Goal: Information Seeking & Learning: Learn about a topic

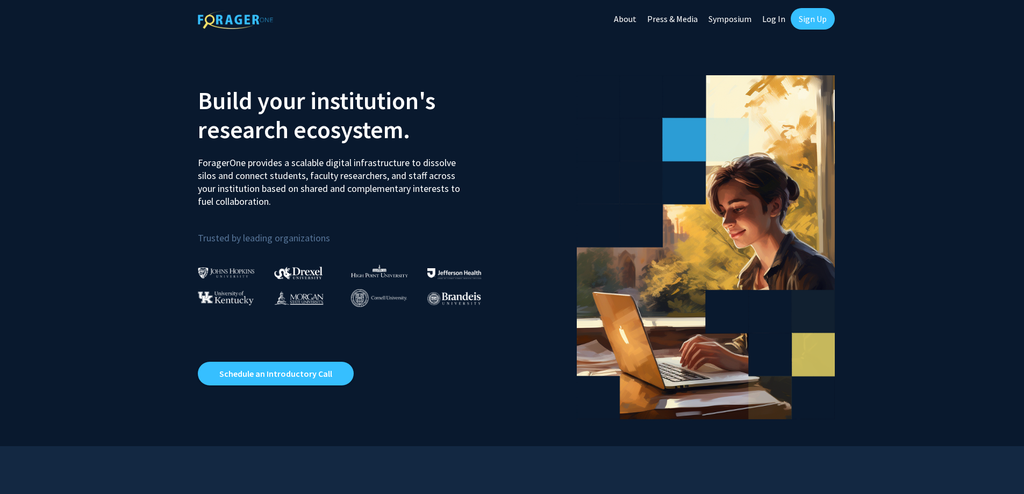
click at [776, 17] on link "Log In" at bounding box center [774, 19] width 34 height 38
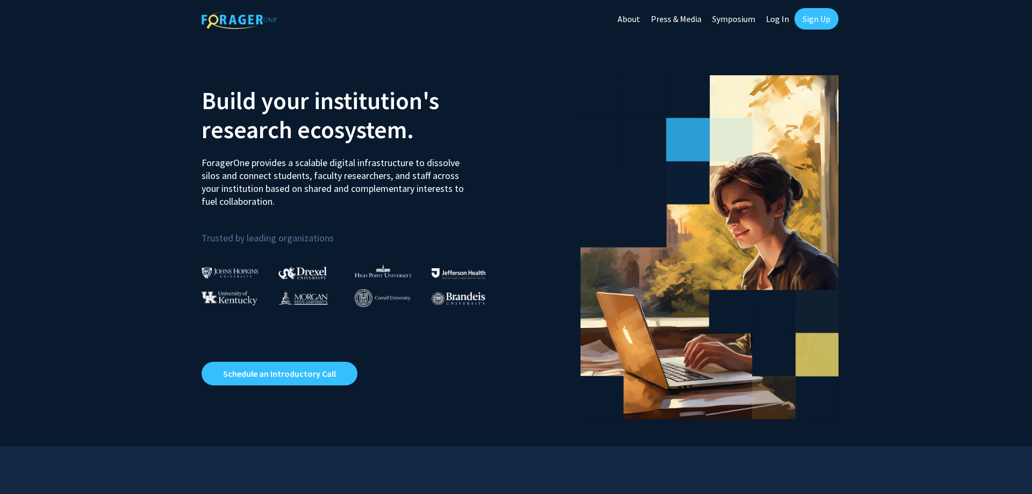
select select
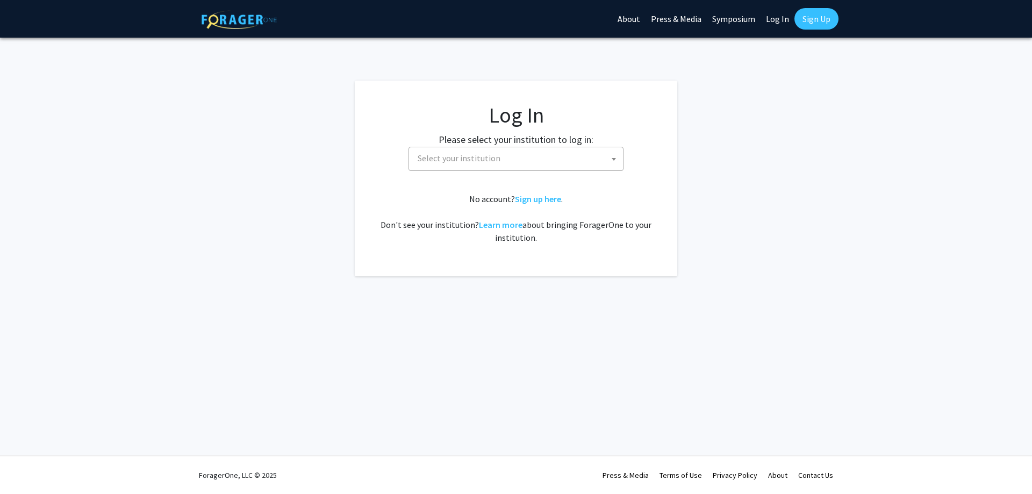
click at [507, 154] on span "Select your institution" at bounding box center [518, 158] width 210 height 22
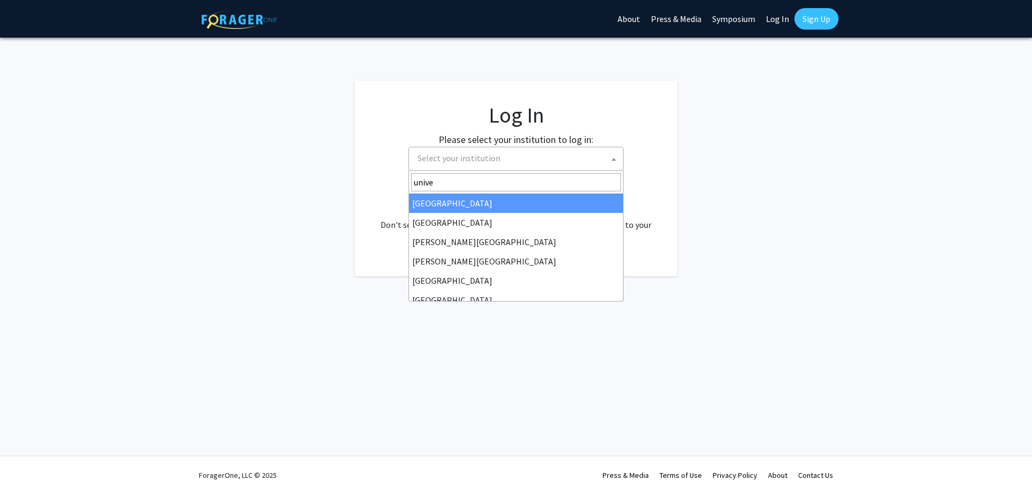
type input "univer"
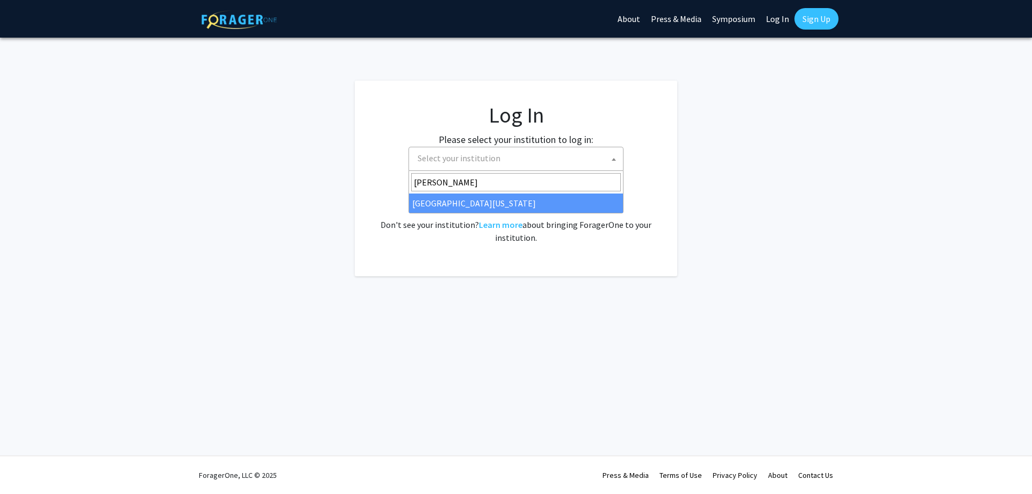
type input "[PERSON_NAME]"
select select "31"
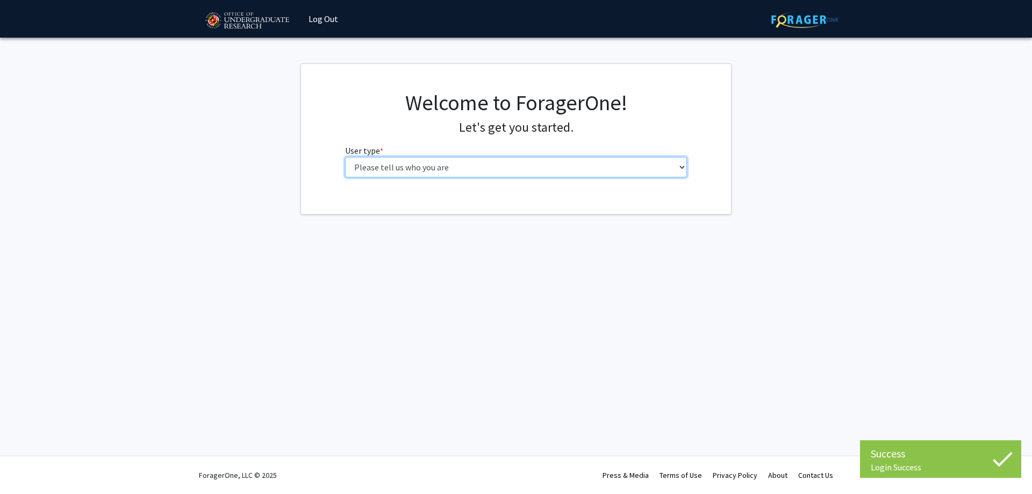
click at [450, 171] on select "Please tell us who you are Undergraduate Student Master's Student Doctoral Cand…" at bounding box center [516, 167] width 342 height 20
select select "1: undergrad"
click at [345, 157] on select "Please tell us who you are Undergraduate Student Master's Student Doctoral Cand…" at bounding box center [516, 167] width 342 height 20
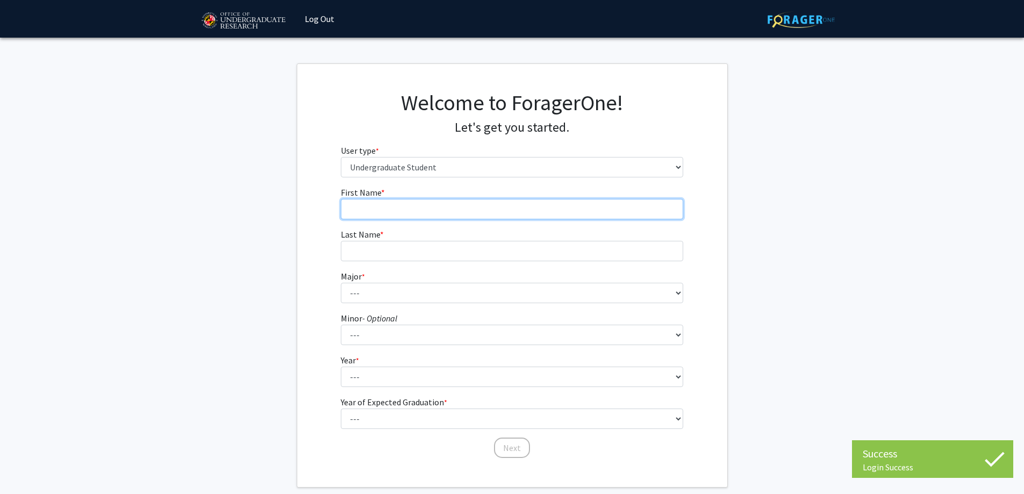
click at [428, 212] on input "First Name * required" at bounding box center [512, 209] width 342 height 20
type input "Daniel"
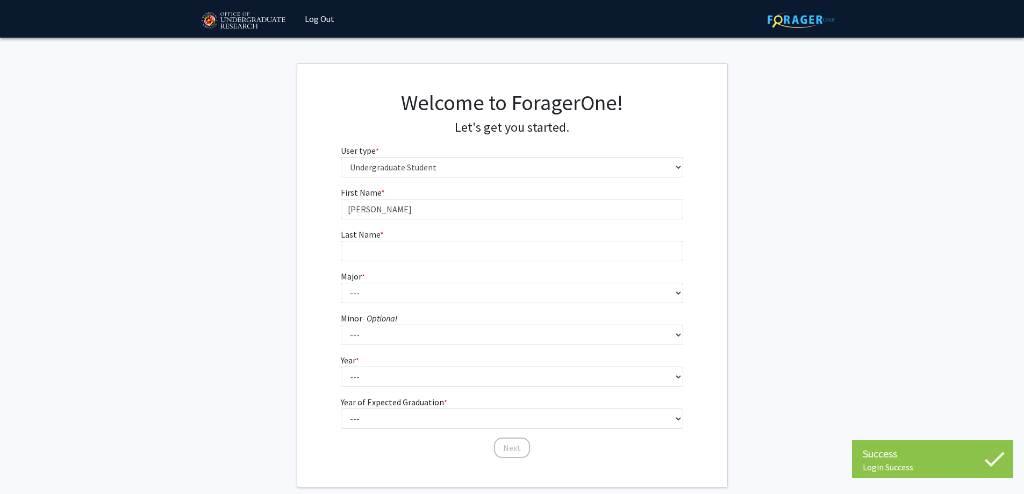
type input "Erickson"
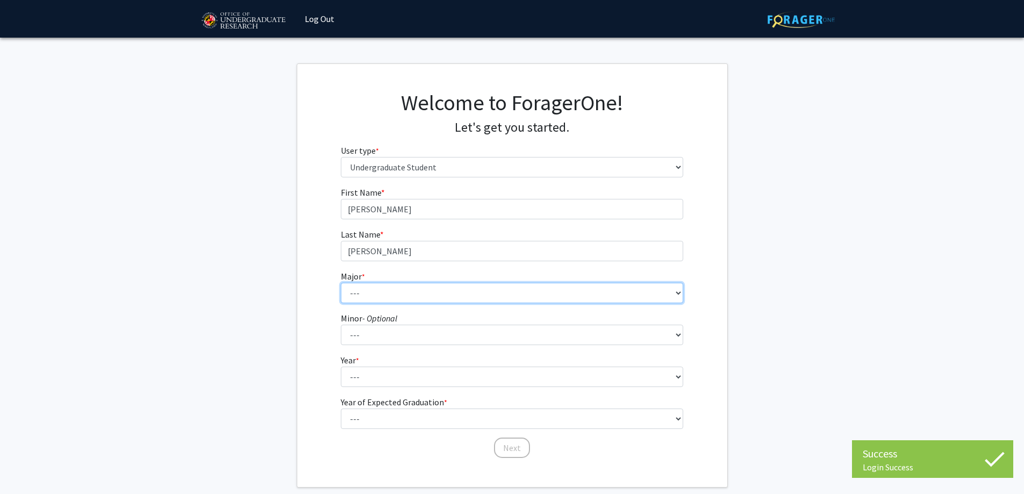
click at [407, 291] on select "--- Accounting Aerospace Engineering African American and Africana Studies Agri…" at bounding box center [512, 293] width 342 height 20
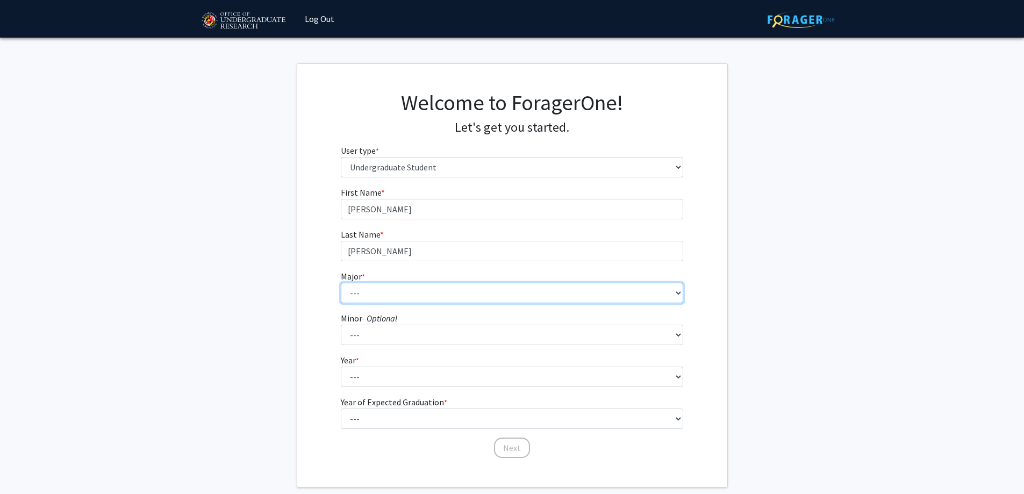
select select "16: 2317"
click at [341, 283] on select "--- Accounting Aerospace Engineering African American and Africana Studies Agri…" at bounding box center [512, 293] width 342 height 20
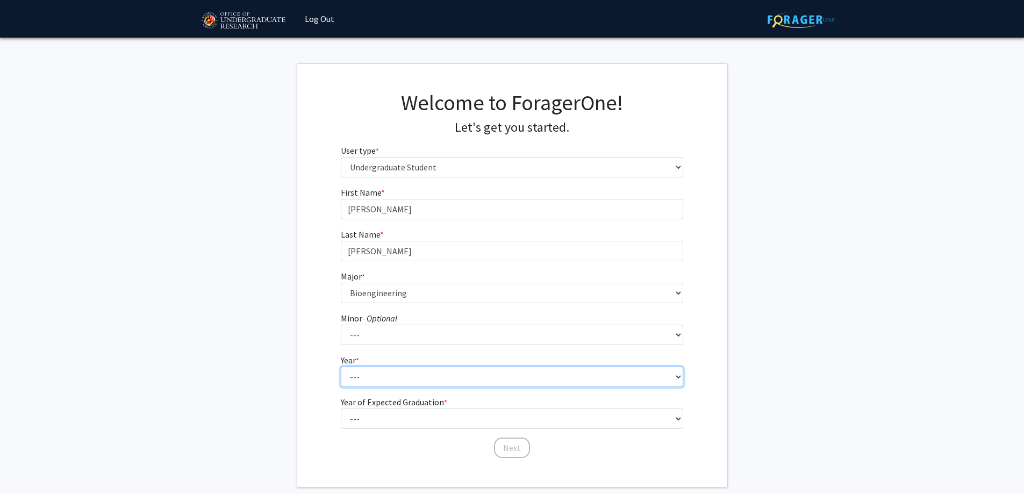
click at [397, 374] on select "--- First-year Sophomore Junior Senior Postbaccalaureate Certificate" at bounding box center [512, 377] width 342 height 20
click at [398, 379] on select "--- First-year Sophomore Junior Senior Postbaccalaureate Certificate" at bounding box center [512, 377] width 342 height 20
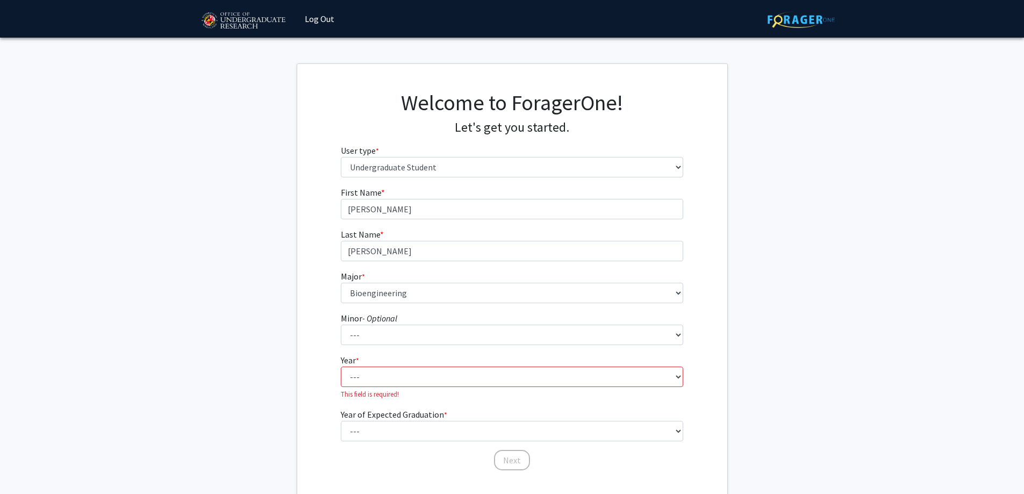
click at [402, 347] on form "First Name * required Daniel Last Name * required Erickson Major * required ---…" at bounding box center [512, 323] width 342 height 275
click at [397, 369] on select "--- First-year Sophomore Junior Senior Postbaccalaureate Certificate" at bounding box center [512, 377] width 342 height 20
drag, startPoint x: 402, startPoint y: 373, endPoint x: 405, endPoint y: 365, distance: 8.5
click at [403, 374] on select "--- First-year Sophomore Junior Senior Postbaccalaureate Certificate" at bounding box center [512, 377] width 342 height 20
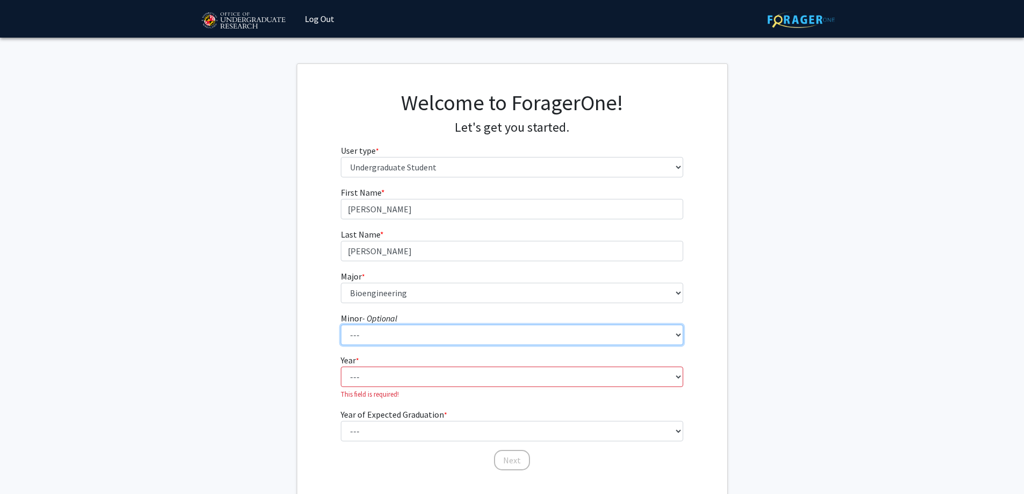
click at [403, 334] on select "--- Actuarial Mathematics Advanced Cybersecurity Experience for Students Africa…" at bounding box center [512, 335] width 342 height 20
select select "16: 1819"
click at [317, 255] on div "First Name * required Daniel Last Name * required Erickson Major * required ---…" at bounding box center [512, 328] width 430 height 285
click at [381, 376] on select "--- First-year Sophomore Junior Senior Postbaccalaureate Certificate" at bounding box center [512, 377] width 342 height 20
select select "4: senior"
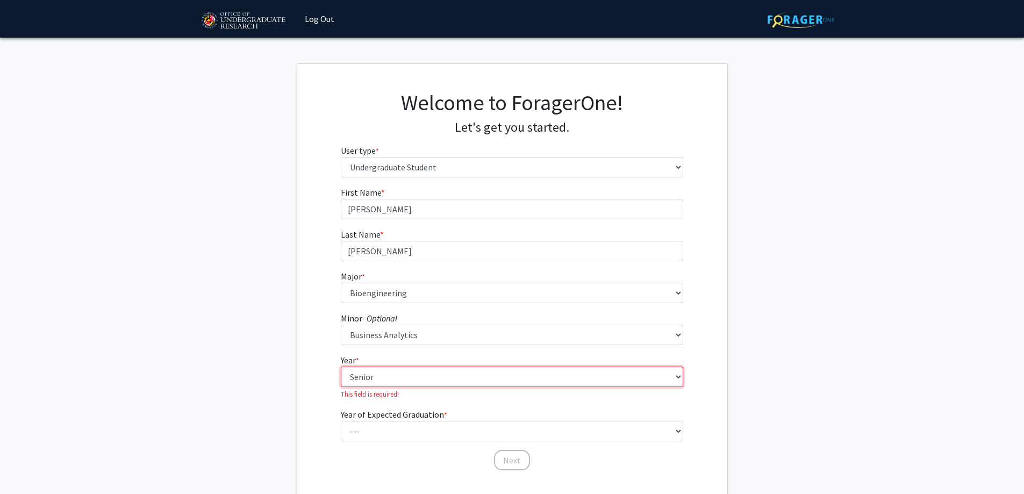
click at [341, 367] on select "--- First-year Sophomore Junior Senior Postbaccalaureate Certificate" at bounding box center [512, 377] width 342 height 20
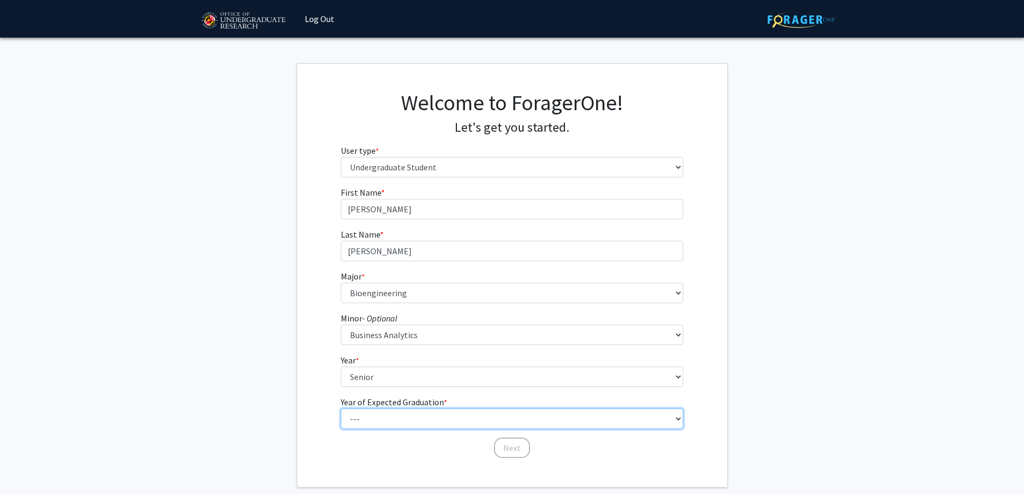
click at [416, 421] on select "--- 2025 2026 2027 2028 2029 2030 2031 2032 2033 2034" at bounding box center [512, 419] width 342 height 20
click at [402, 428] on select "--- 2025 2026 2027 2028 2029 2030 2031 2032 2033 2034" at bounding box center [512, 419] width 342 height 20
click at [400, 425] on select "--- 2025 2026 2027 2028 2029 2030 2031 2032 2033 2034" at bounding box center [512, 419] width 342 height 20
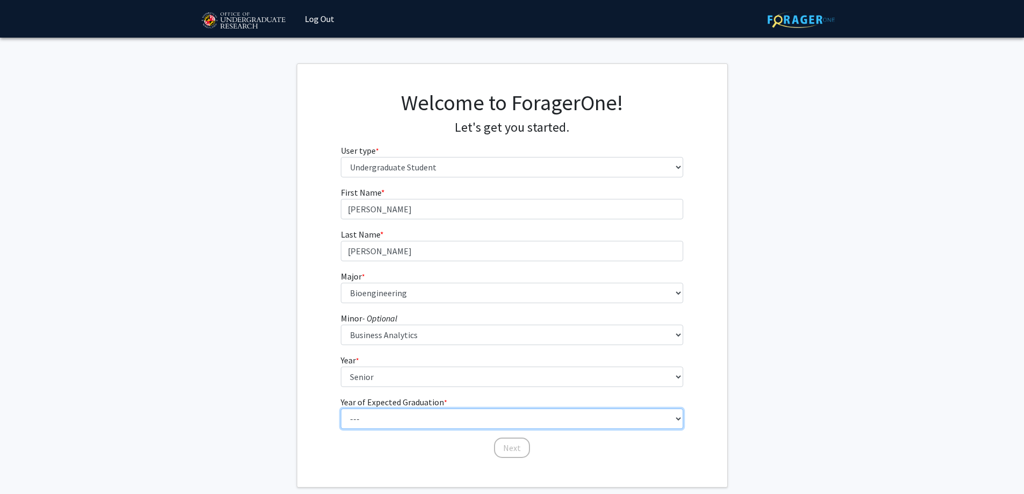
select select "3: 2027"
click at [341, 409] on select "--- 2025 2026 2027 2028 2029 2030 2031 2032 2033 2034" at bounding box center [512, 419] width 342 height 20
click at [517, 452] on button "Next" at bounding box center [512, 448] width 36 height 20
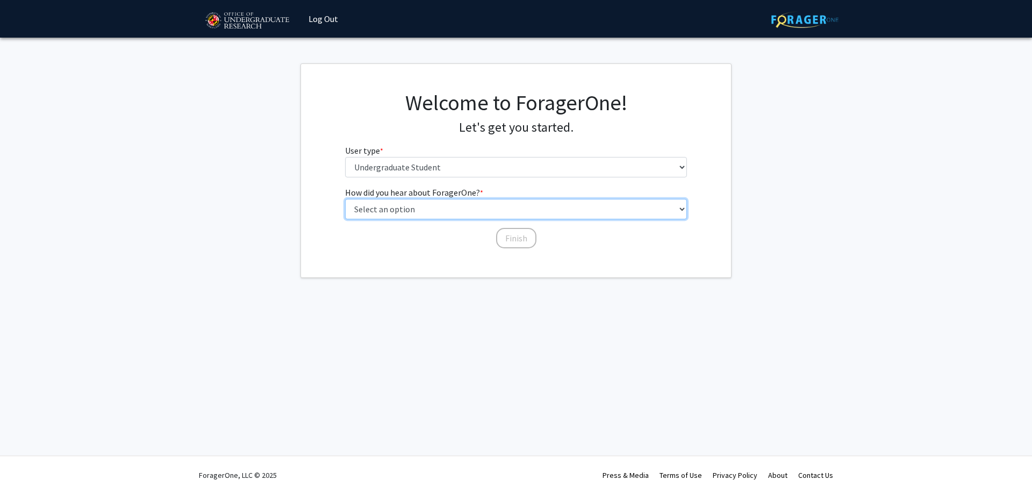
click at [455, 212] on select "Select an option Peer/student recommendation Faculty/staff recommendation Unive…" at bounding box center [516, 209] width 342 height 20
select select "5: other"
click at [345, 199] on select "Select an option Peer/student recommendation Faculty/staff recommendation Unive…" at bounding box center [516, 209] width 342 height 20
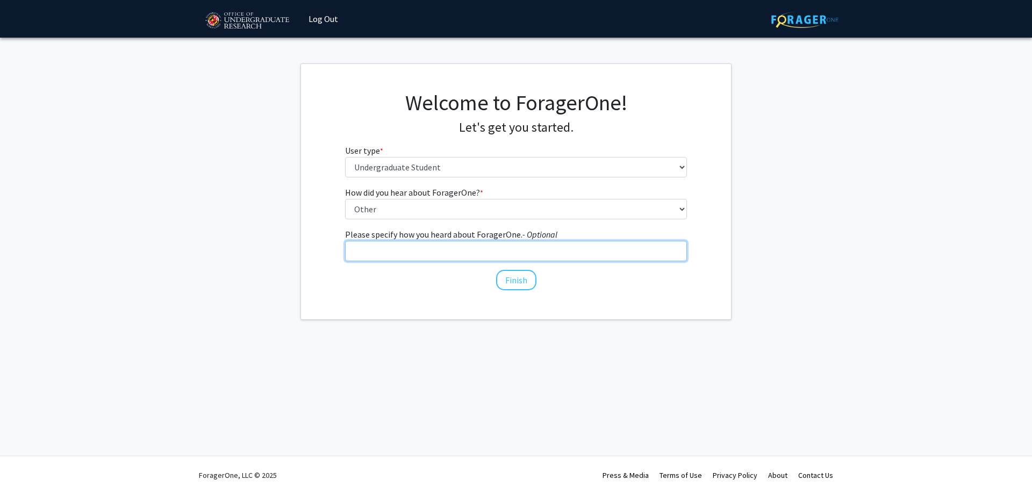
click at [505, 251] on input "Please specify how you heard about ForagerOne. - Optional" at bounding box center [516, 251] width 342 height 20
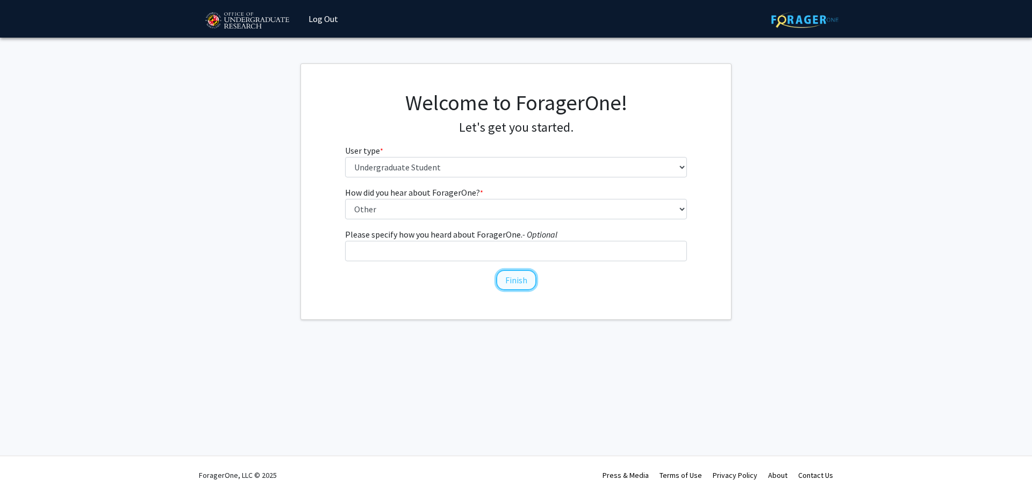
click at [508, 275] on button "Finish" at bounding box center [516, 280] width 40 height 20
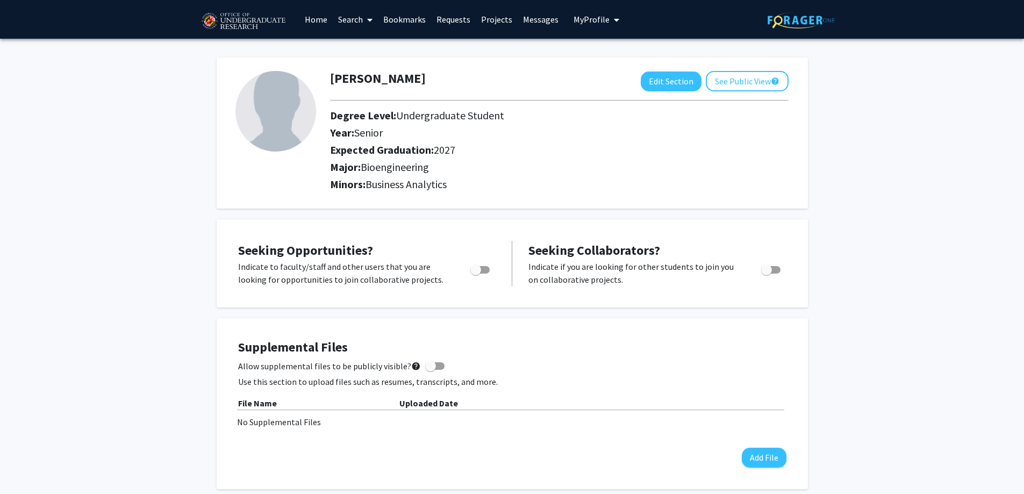
click at [363, 24] on link "Search" at bounding box center [355, 20] width 45 height 38
click at [366, 49] on span "Faculty/Staff" at bounding box center [372, 50] width 79 height 22
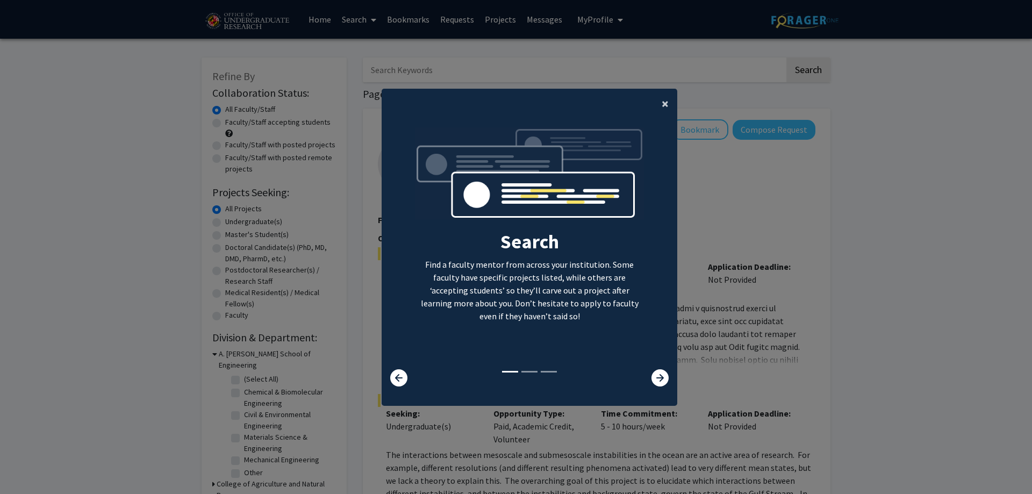
click at [656, 103] on button "×" at bounding box center [665, 104] width 24 height 30
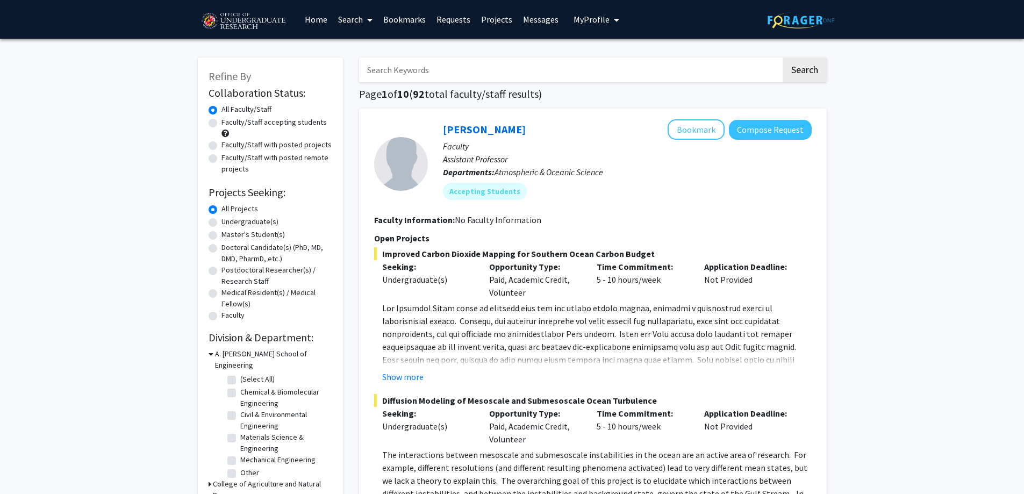
click at [506, 74] on input "Search Keywords" at bounding box center [570, 70] width 422 height 25
click at [783, 58] on button "Search" at bounding box center [805, 70] width 44 height 25
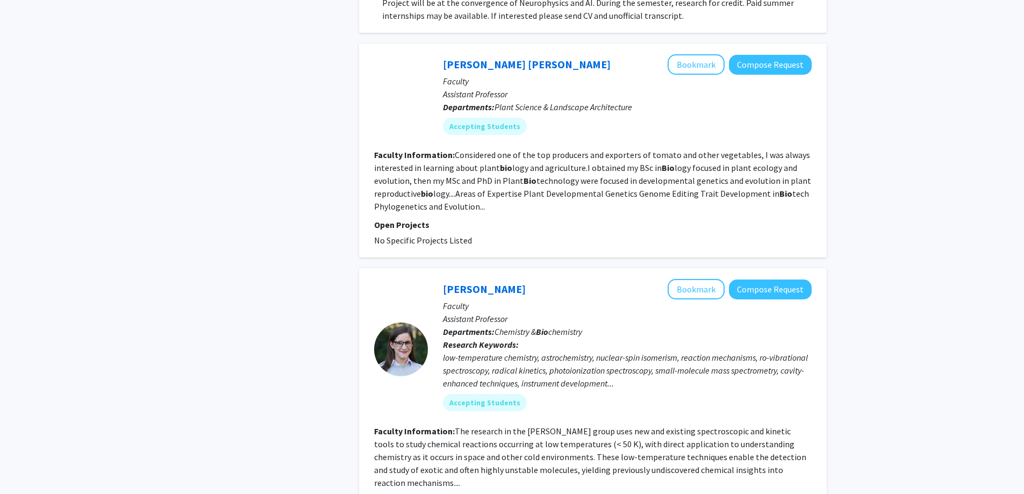
scroll to position [1505, 0]
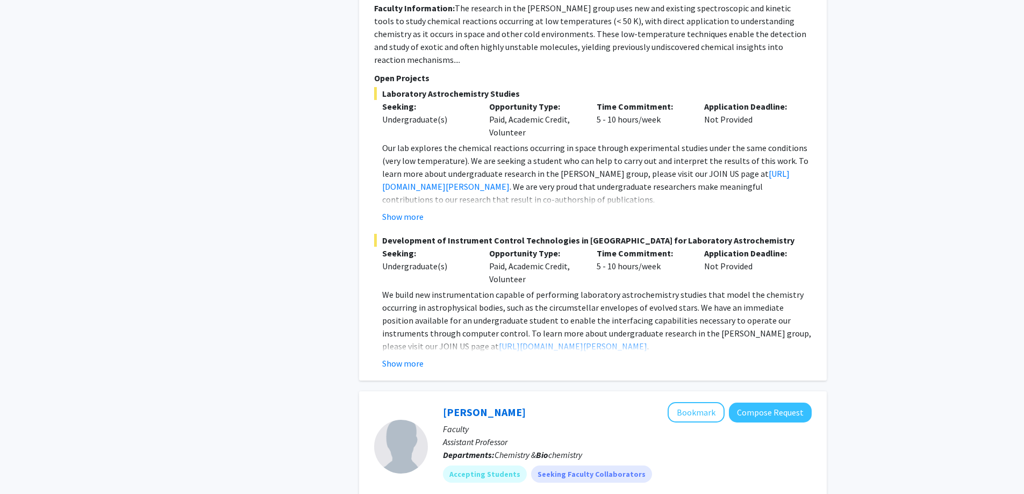
drag, startPoint x: 422, startPoint y: 359, endPoint x: 289, endPoint y: 338, distance: 135.6
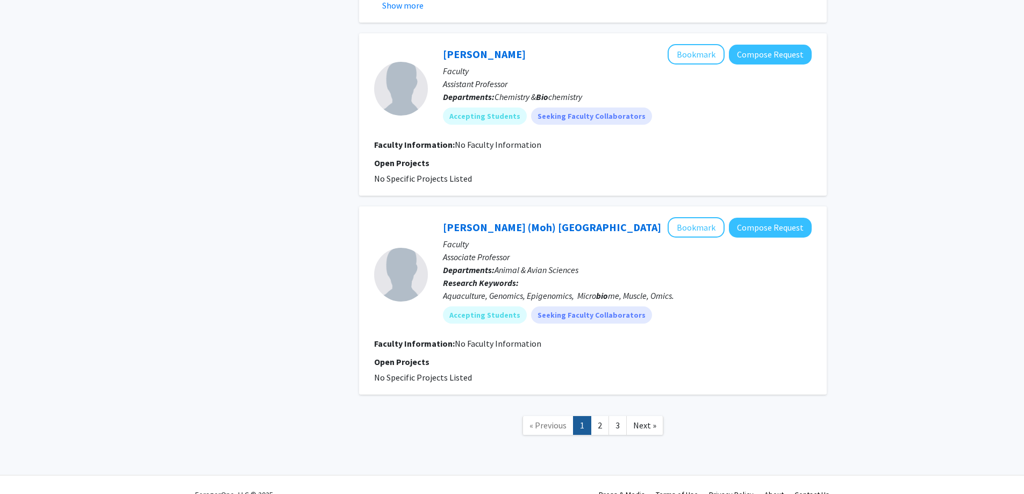
scroll to position [2246, 0]
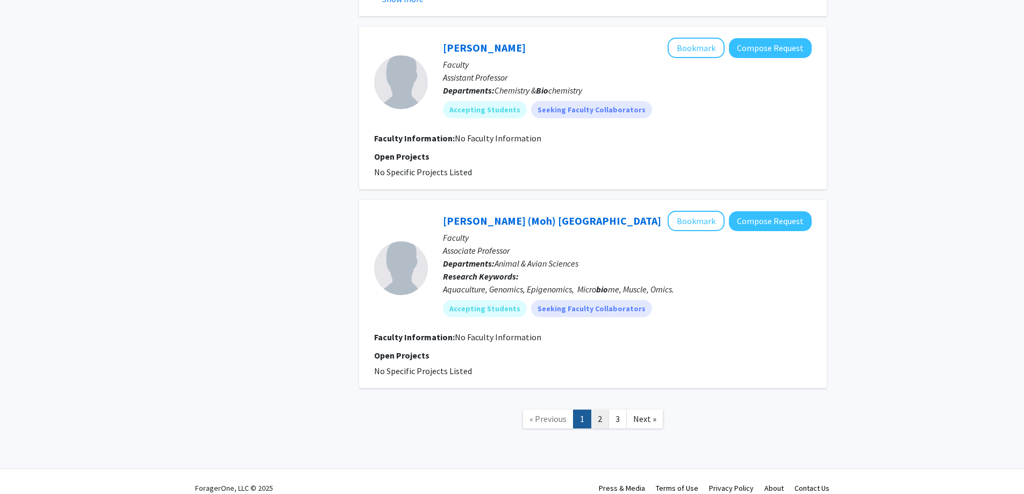
click at [593, 410] on link "2" at bounding box center [600, 419] width 18 height 19
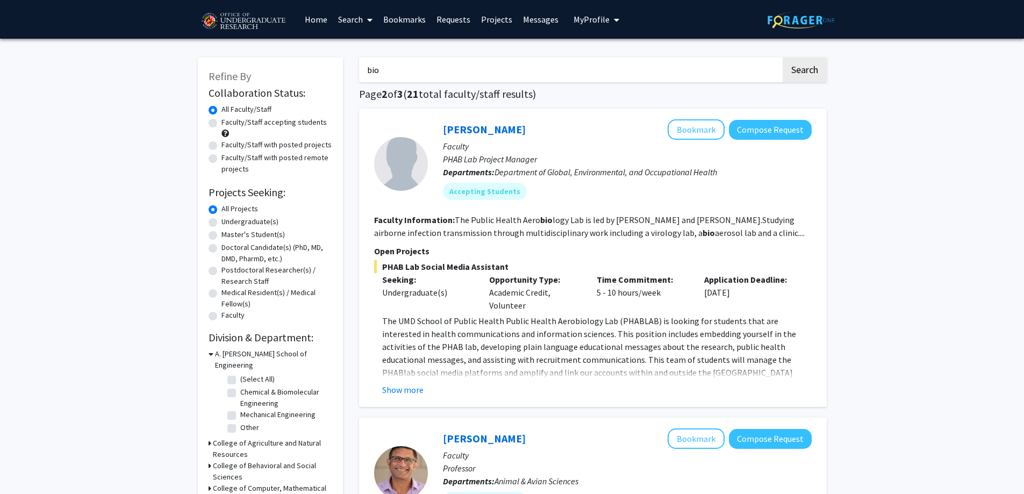
click at [429, 71] on input "bio" at bounding box center [570, 70] width 422 height 25
click at [783, 58] on button "Search" at bounding box center [805, 70] width 44 height 25
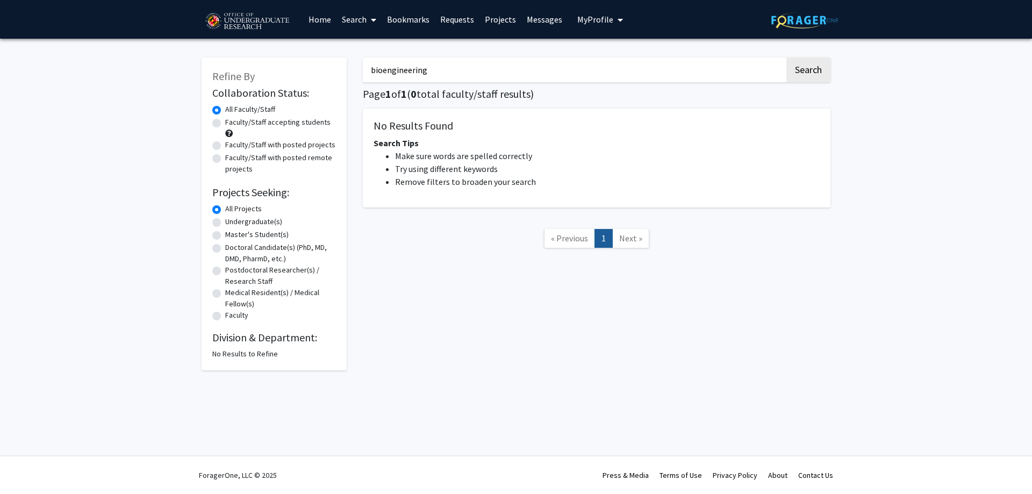
click at [429, 71] on input "bioengineering" at bounding box center [574, 70] width 422 height 25
type input "bioengineer"
click at [786, 58] on button "Search" at bounding box center [808, 70] width 44 height 25
type input "bio"
click at [786, 58] on button "Search" at bounding box center [808, 70] width 44 height 25
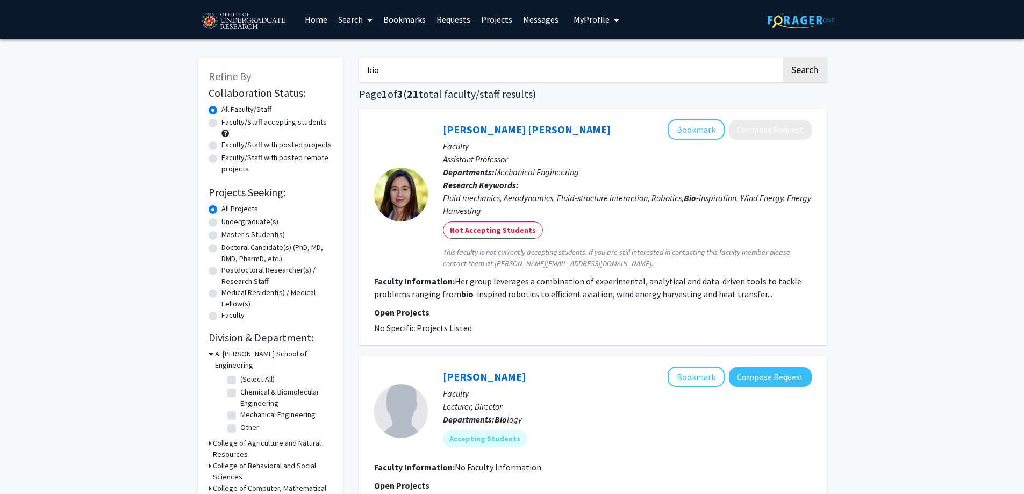
click at [256, 225] on label "Undergraduate(s)" at bounding box center [249, 221] width 57 height 11
click at [228, 223] on input "Undergraduate(s)" at bounding box center [224, 219] width 7 height 7
radio input "true"
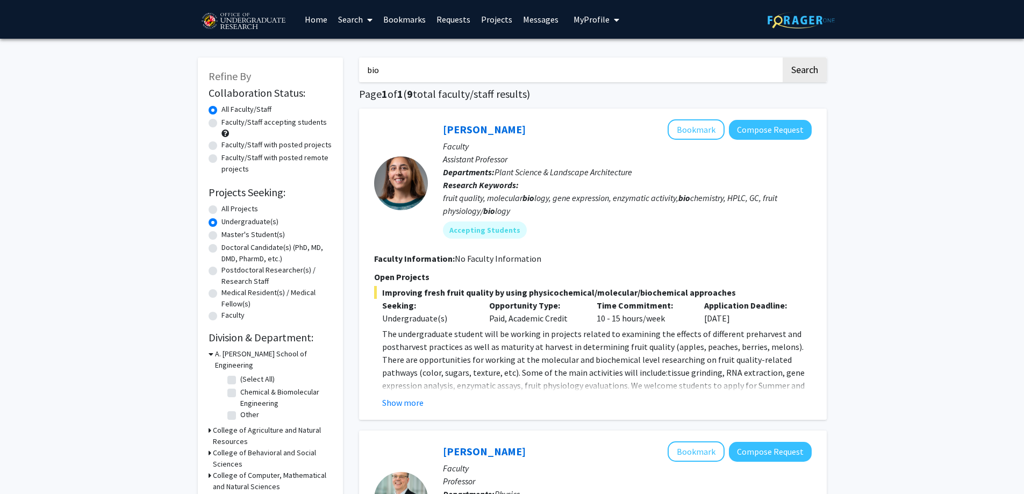
click at [246, 123] on label "Faculty/Staff accepting students" at bounding box center [273, 122] width 105 height 11
click at [228, 123] on input "Faculty/Staff accepting students" at bounding box center [224, 120] width 7 height 7
radio input "true"
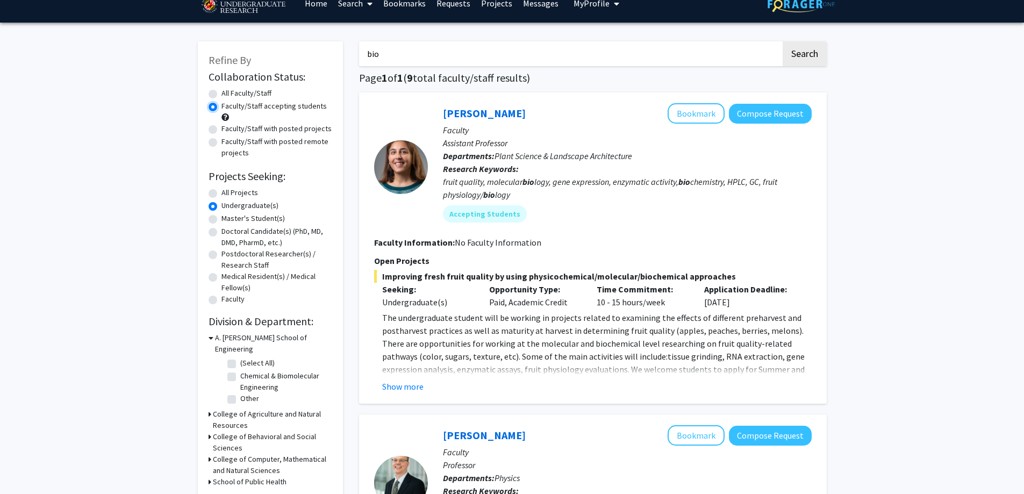
scroll to position [54, 0]
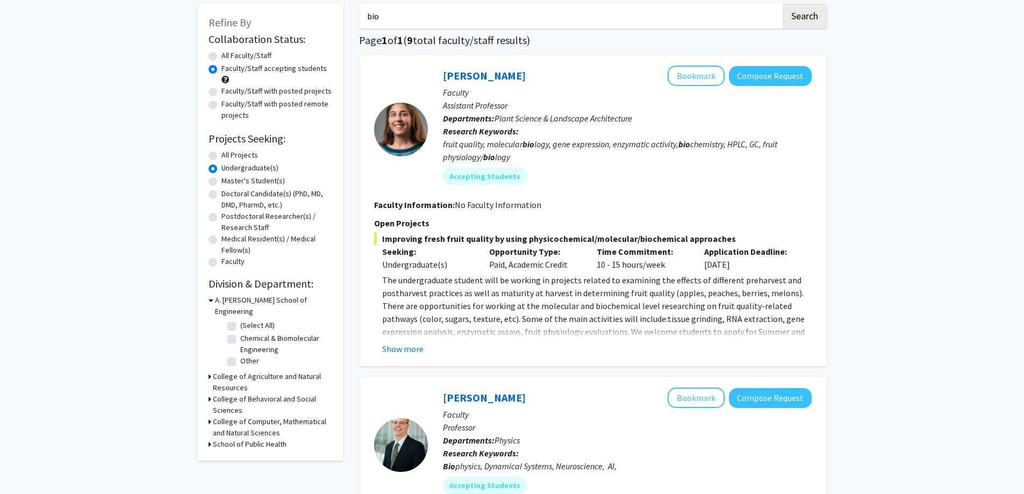
click at [240, 333] on label "Chemical & Biomolecular Engineering" at bounding box center [284, 344] width 89 height 23
click at [240, 333] on input "Chemical & Biomolecular Engineering" at bounding box center [243, 336] width 7 height 7
checkbox input "true"
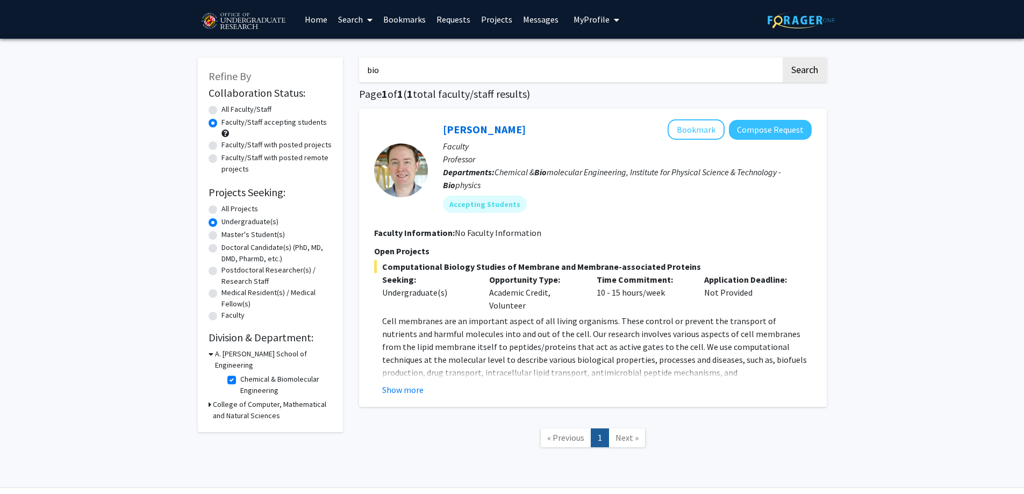
click at [240, 374] on label "Chemical & Biomolecular Engineering" at bounding box center [284, 385] width 89 height 23
click at [240, 374] on input "Chemical & Biomolecular Engineering" at bounding box center [243, 377] width 7 height 7
checkbox input "false"
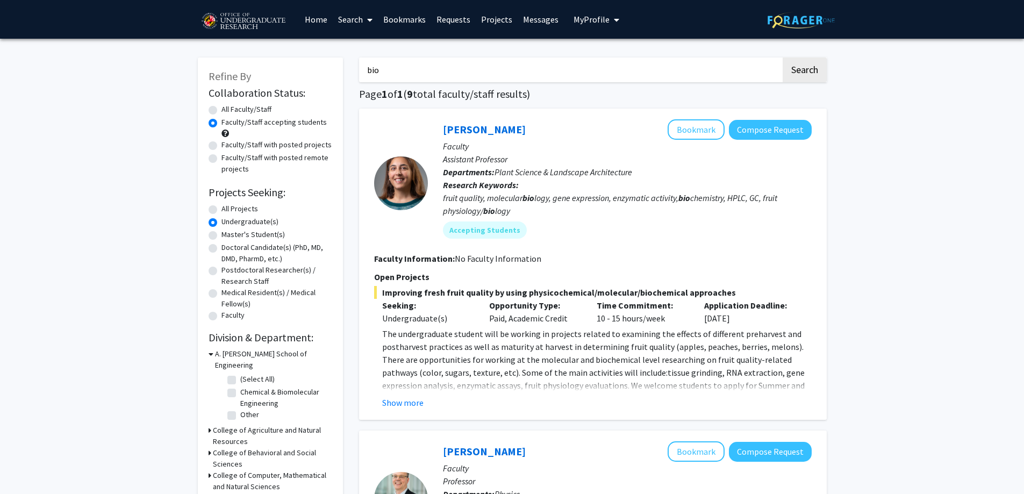
click at [405, 77] on input "bio" at bounding box center [570, 70] width 422 height 25
type input "b"
type input "engineer"
click at [783, 58] on button "Search" at bounding box center [805, 70] width 44 height 25
radio input "true"
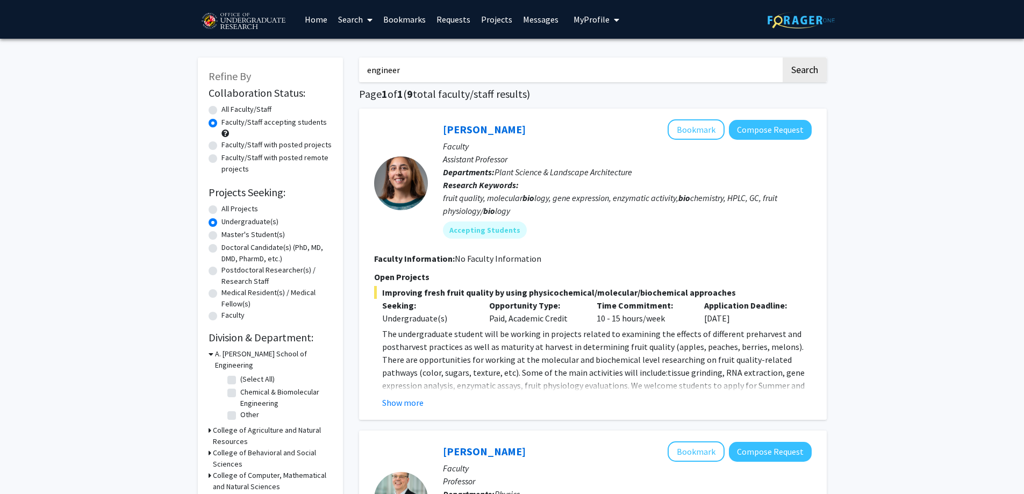
radio input "true"
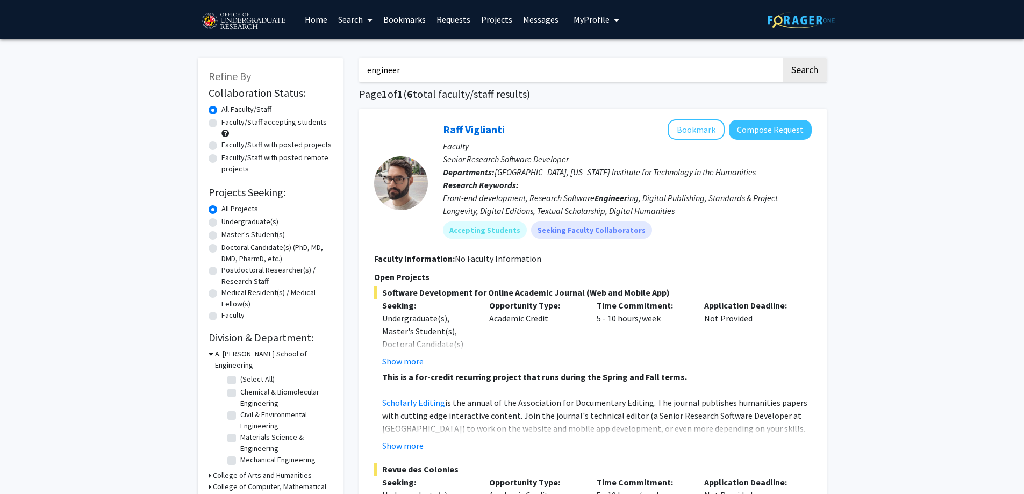
click at [221, 223] on label "Undergraduate(s)" at bounding box center [249, 221] width 57 height 11
click at [221, 223] on input "Undergraduate(s)" at bounding box center [224, 219] width 7 height 7
radio input "true"
click at [221, 212] on label "All Projects" at bounding box center [239, 208] width 37 height 11
click at [221, 210] on input "All Projects" at bounding box center [224, 206] width 7 height 7
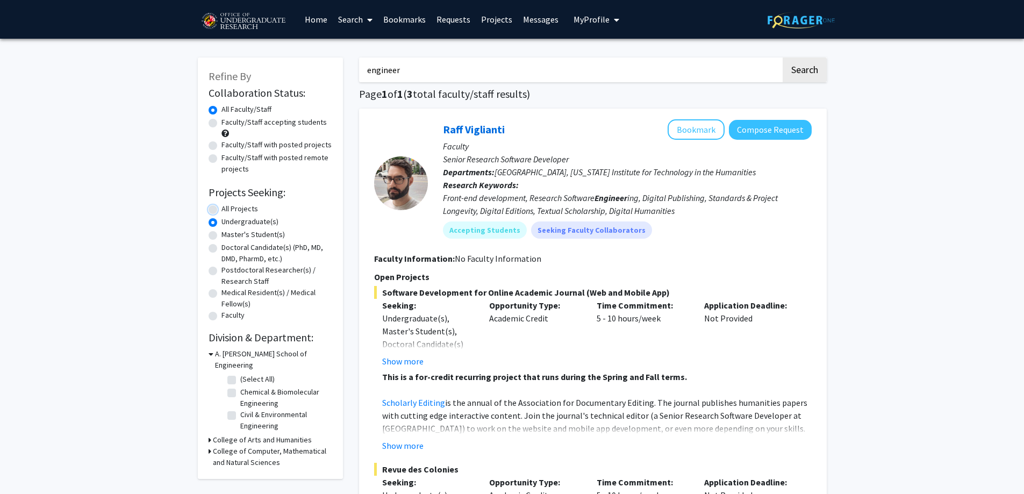
radio input "true"
click at [221, 223] on label "Undergraduate(s)" at bounding box center [249, 221] width 57 height 11
click at [221, 223] on input "Undergraduate(s)" at bounding box center [224, 219] width 7 height 7
radio input "true"
click at [213, 214] on div "All Projects" at bounding box center [271, 209] width 124 height 13
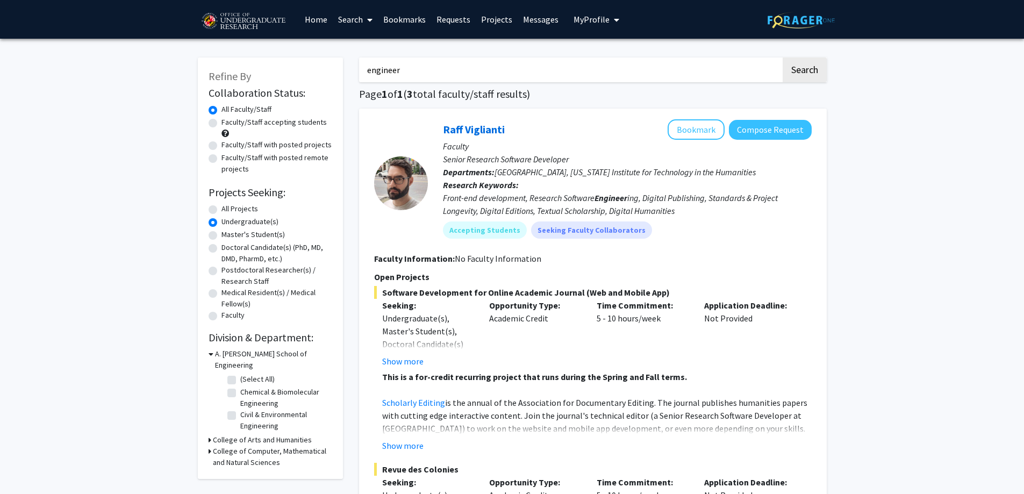
click at [221, 209] on label "All Projects" at bounding box center [239, 208] width 37 height 11
click at [221, 209] on input "All Projects" at bounding box center [224, 206] width 7 height 7
radio input "true"
